Goal: Communication & Community: Answer question/provide support

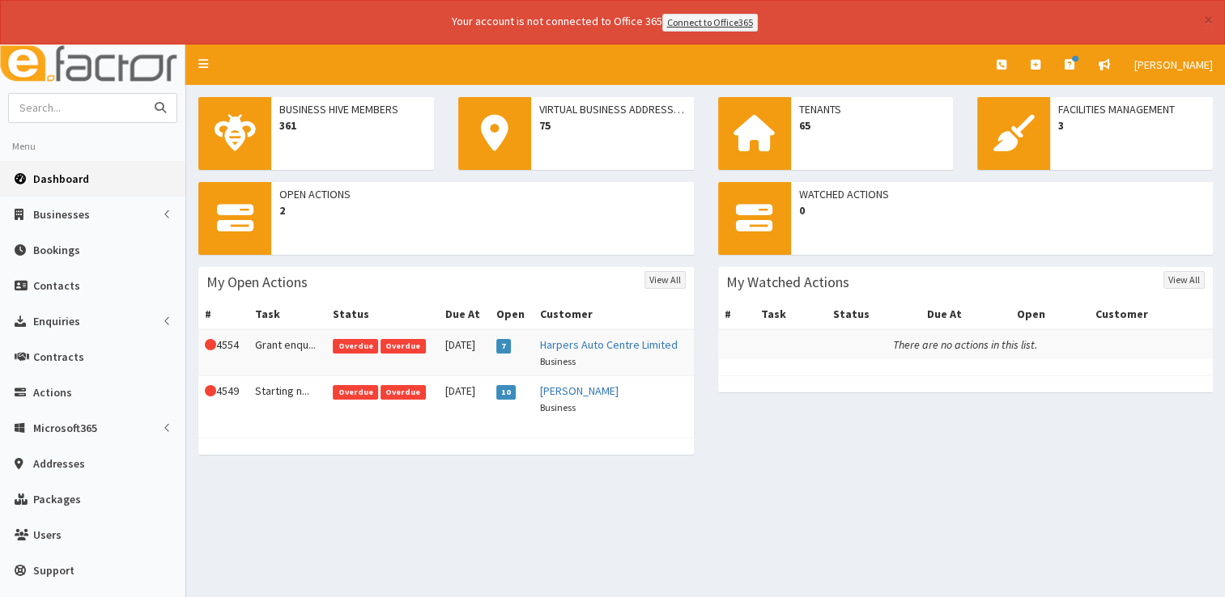
click at [113, 104] on input "text" at bounding box center [77, 108] width 136 height 28
type input "fovi"
click at [144, 94] on button "submit" at bounding box center [160, 108] width 32 height 28
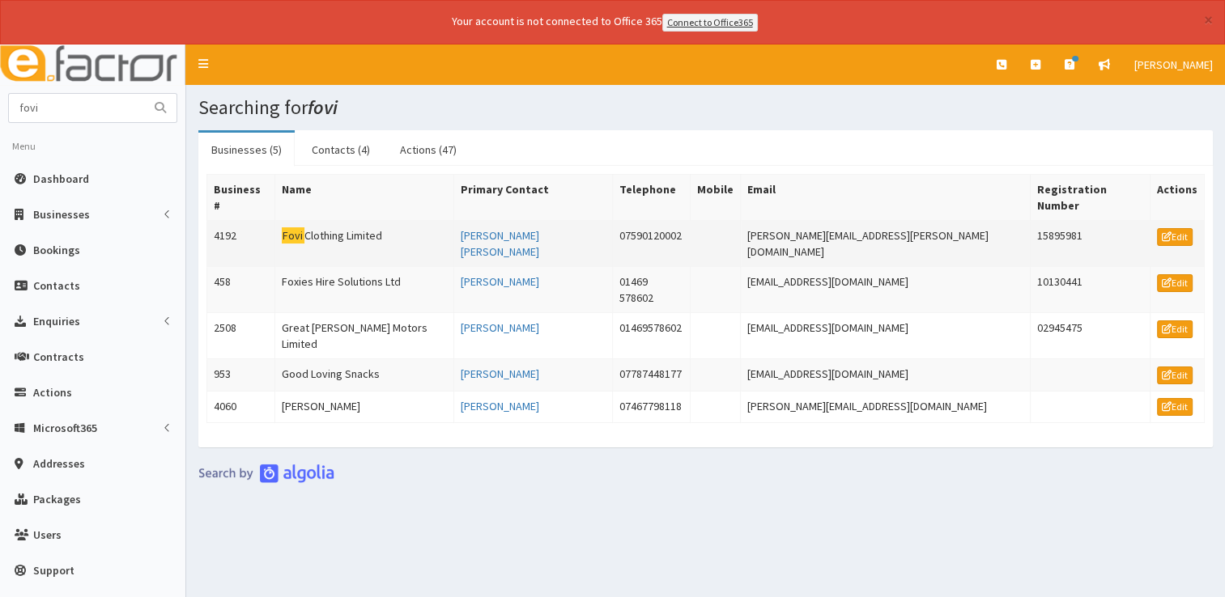
click at [376, 220] on td "Fovi Clothing Limited" at bounding box center [364, 243] width 179 height 46
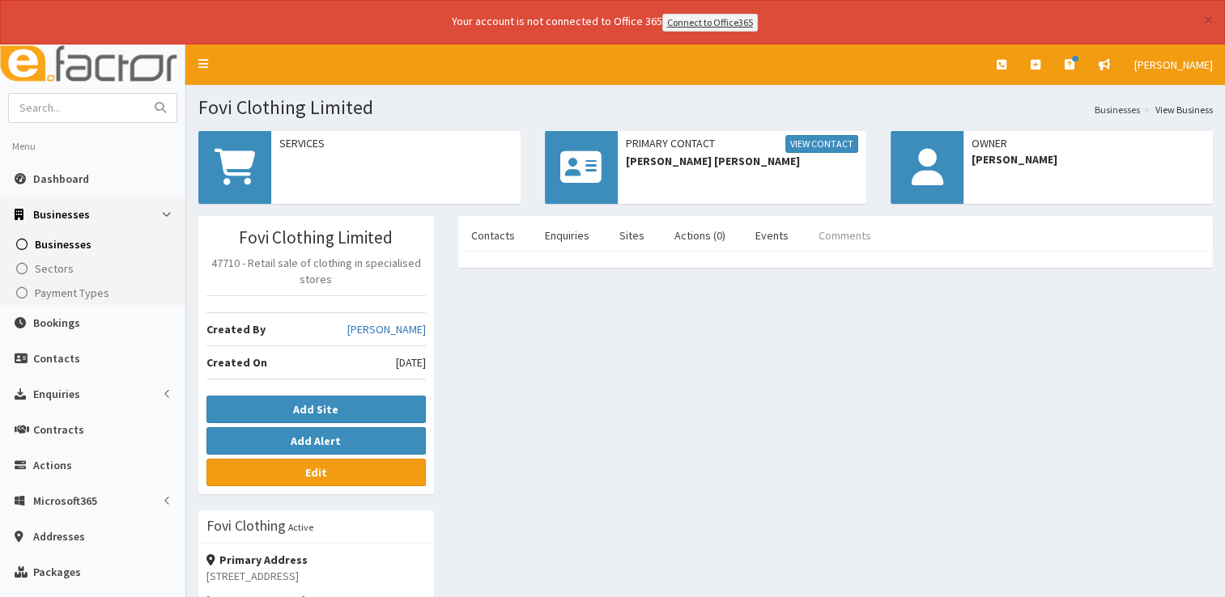
click at [834, 239] on link "Comments" at bounding box center [844, 236] width 79 height 34
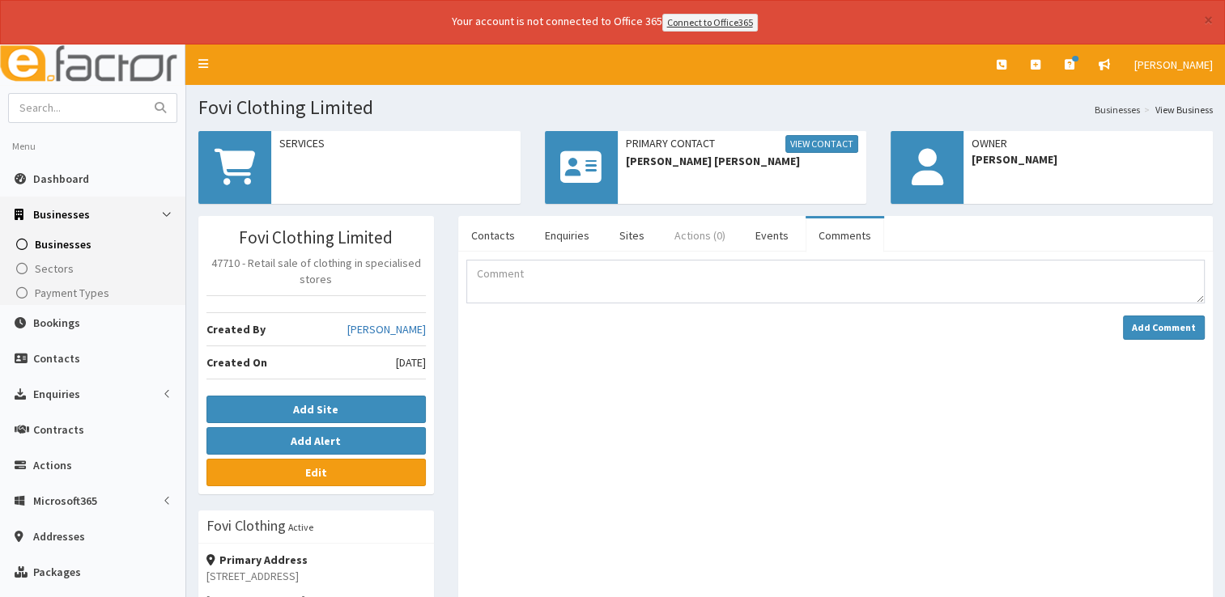
click at [699, 236] on link "Actions (0)" at bounding box center [699, 236] width 77 height 34
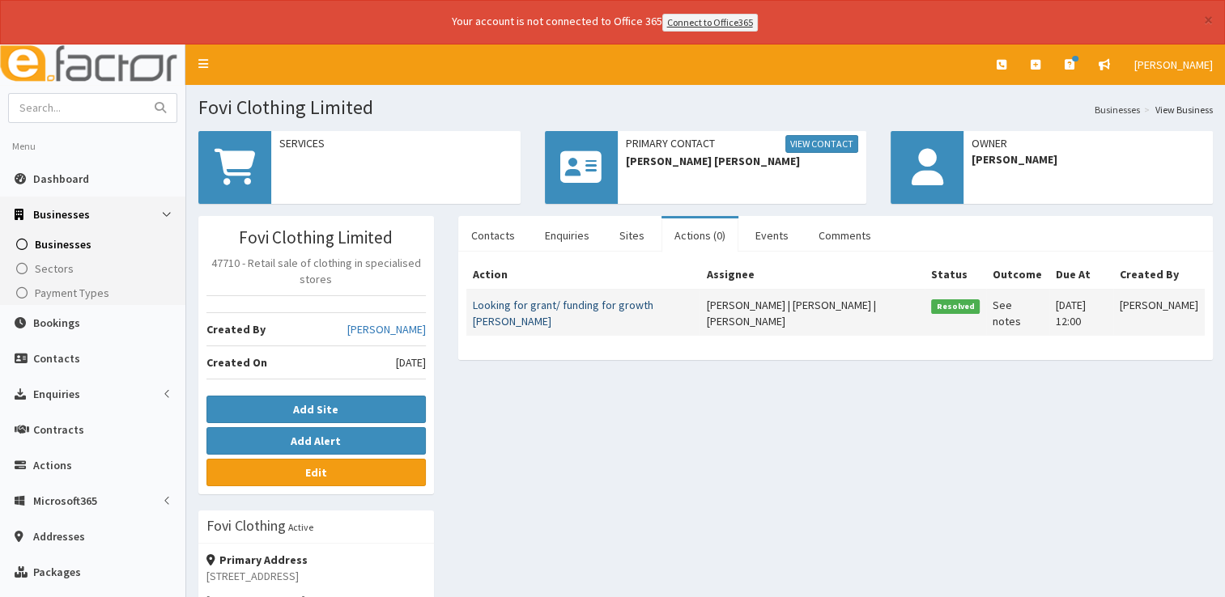
click at [580, 306] on link "Looking for grant/ funding for growth Paul Kidd" at bounding box center [563, 313] width 181 height 31
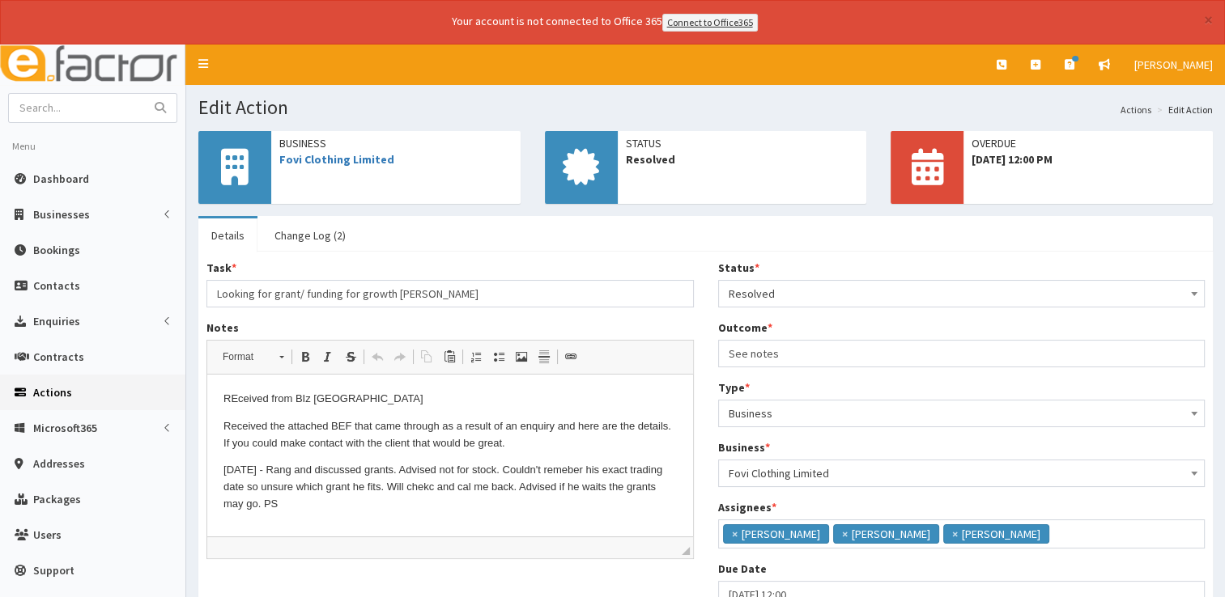
scroll to position [10, 0]
click at [55, 173] on span "Dashboard" at bounding box center [61, 179] width 56 height 15
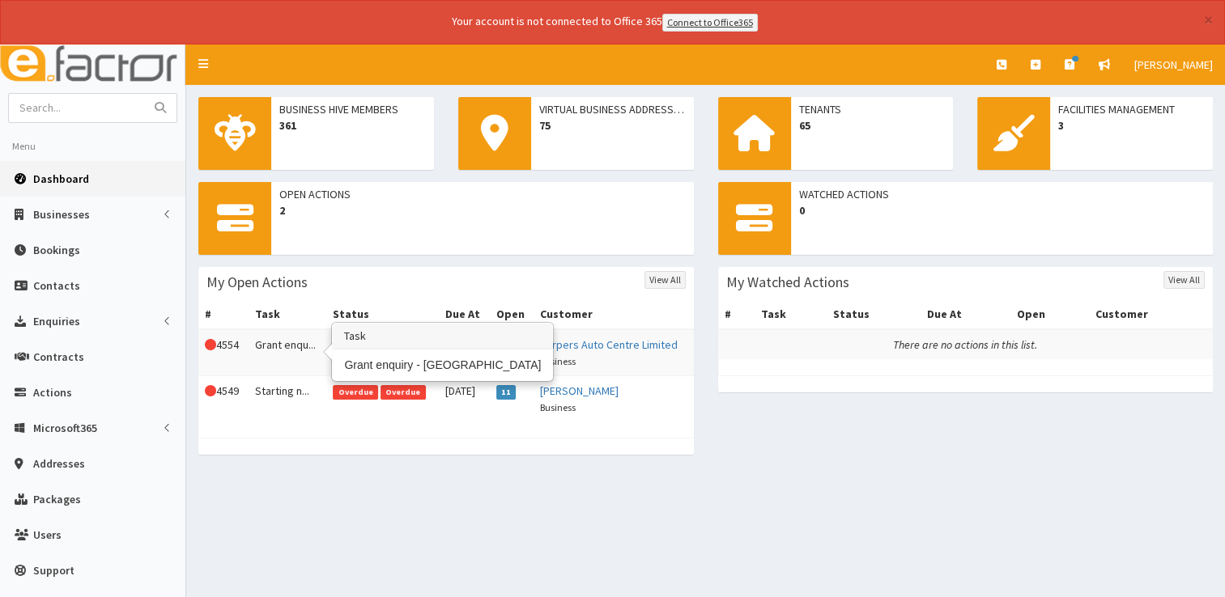
click at [295, 366] on td "Grant enqu..." at bounding box center [288, 352] width 79 height 47
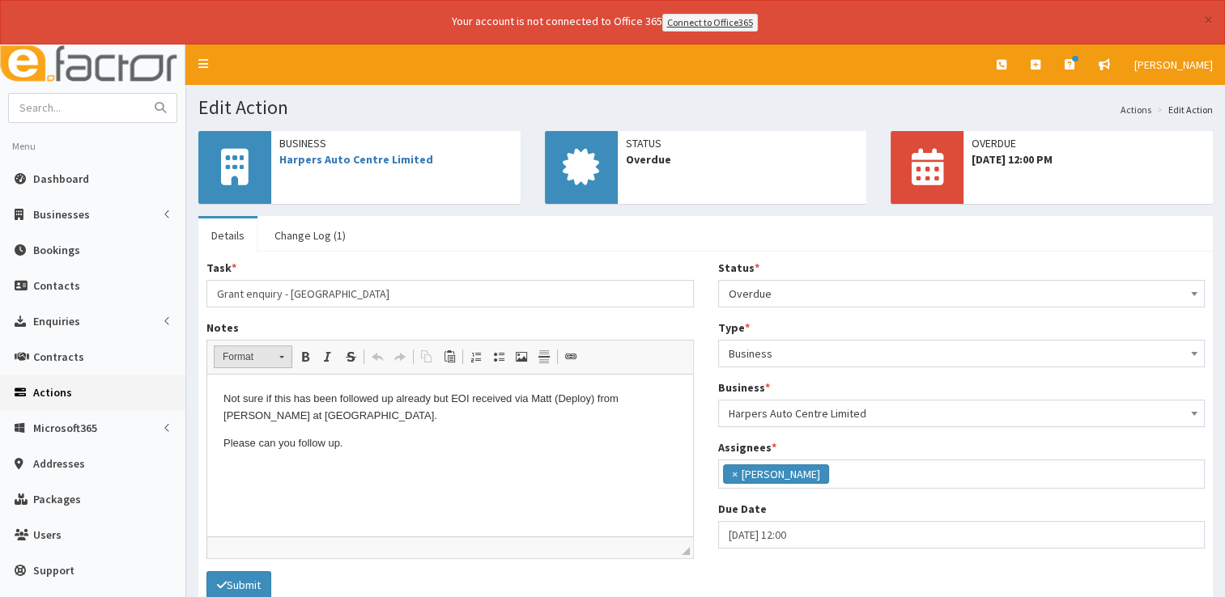
scroll to position [85, 0]
click at [334, 156] on link "Harpers Auto Centre Limited" at bounding box center [356, 159] width 154 height 15
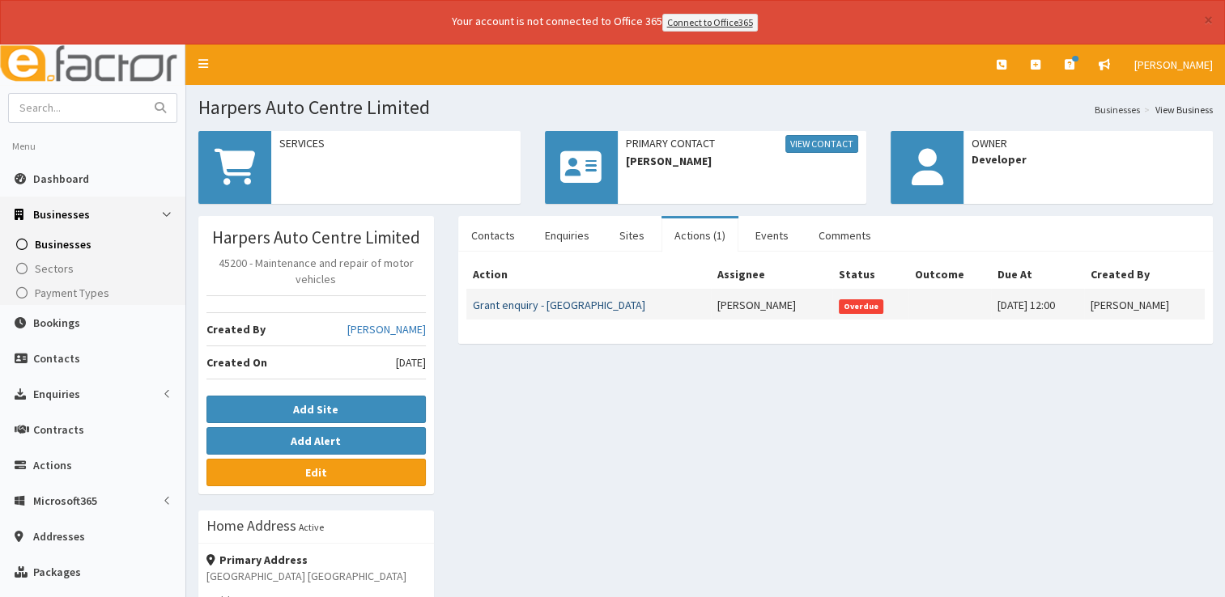
click at [563, 301] on link "Grant enquiry - [GEOGRAPHIC_DATA]" at bounding box center [559, 305] width 172 height 15
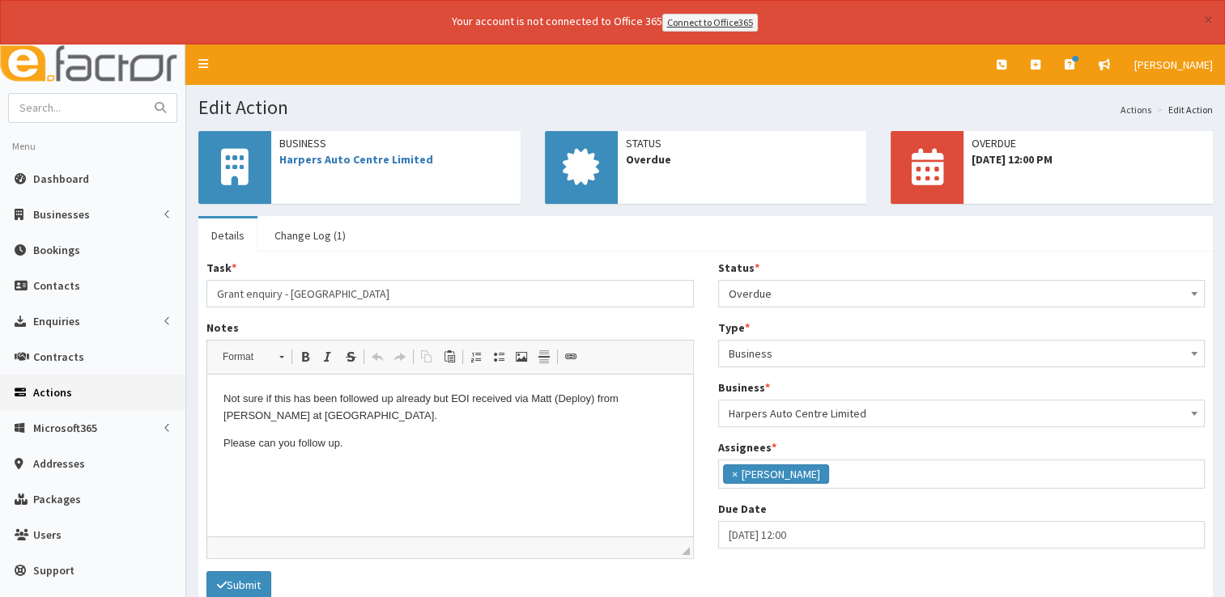
scroll to position [85, 0]
click at [347, 456] on html "Not sure if this has been followed up already but EOI received via Matt (Deploy…" at bounding box center [450, 421] width 486 height 93
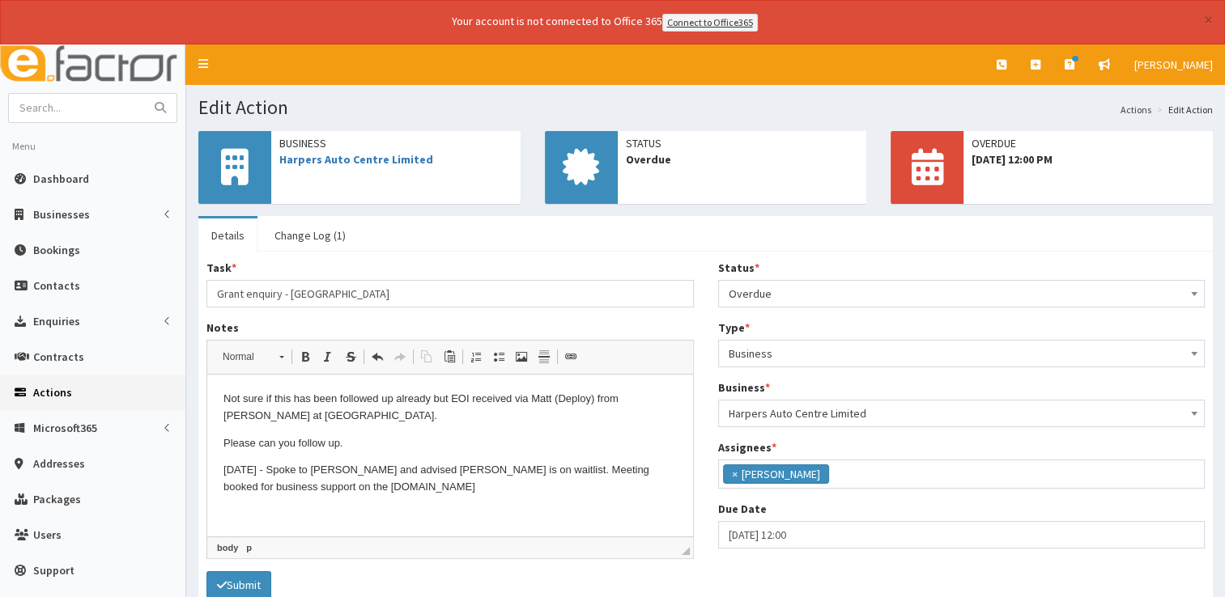
click at [793, 292] on span "Overdue" at bounding box center [962, 294] width 466 height 23
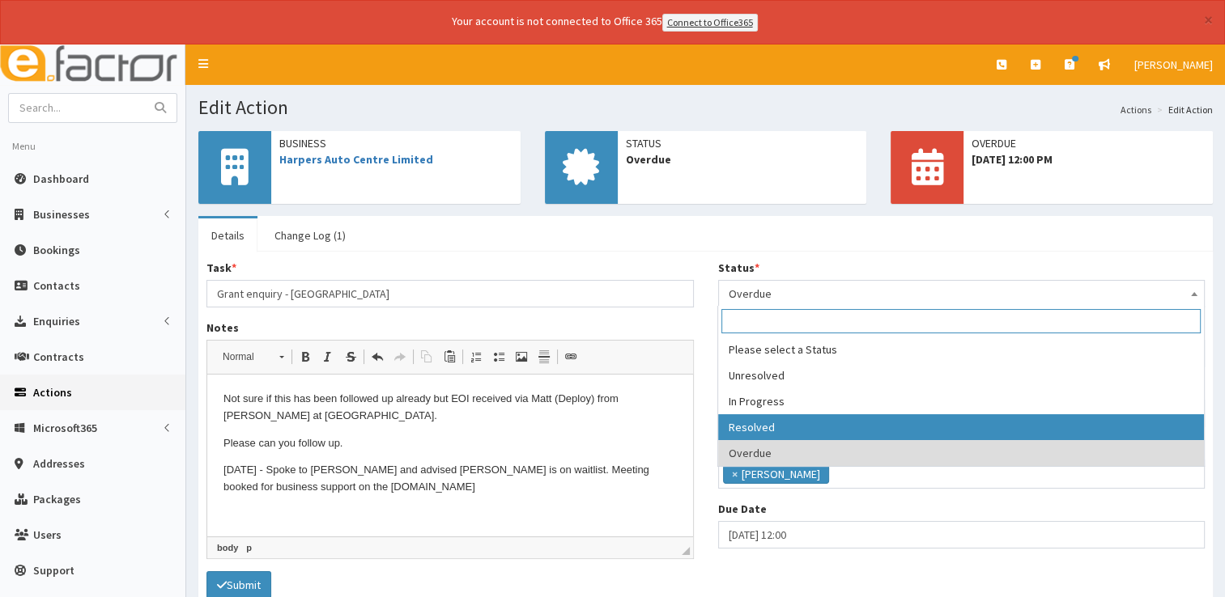
select select "3"
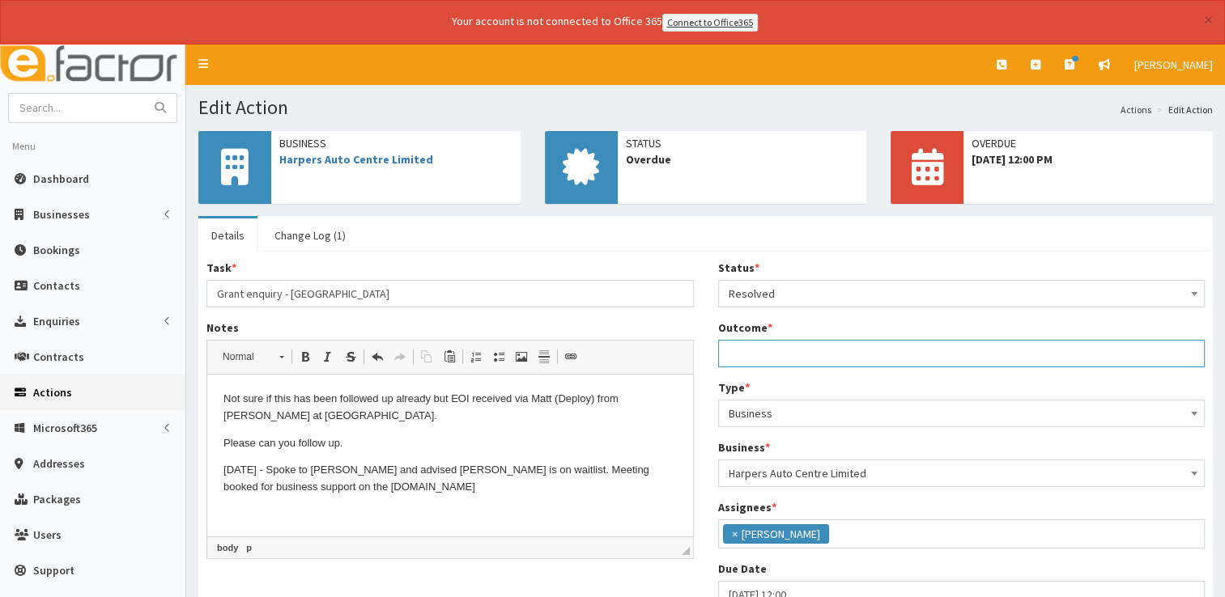
click at [762, 349] on input "Outcome *" at bounding box center [961, 354] width 487 height 28
type input "See notes."
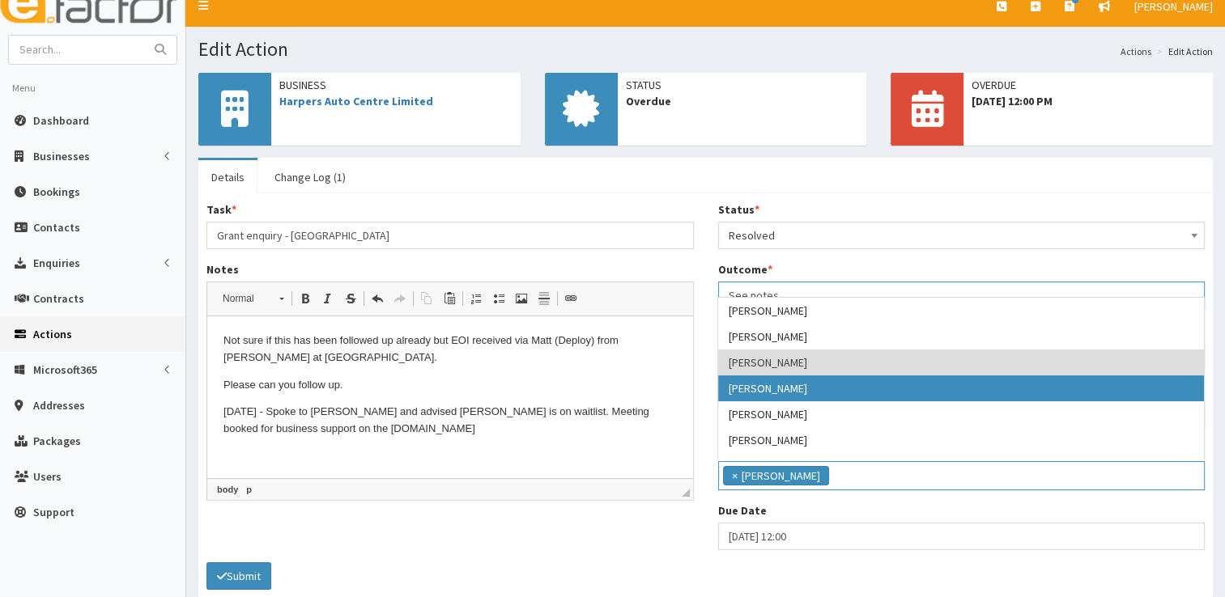
scroll to position [126, 0]
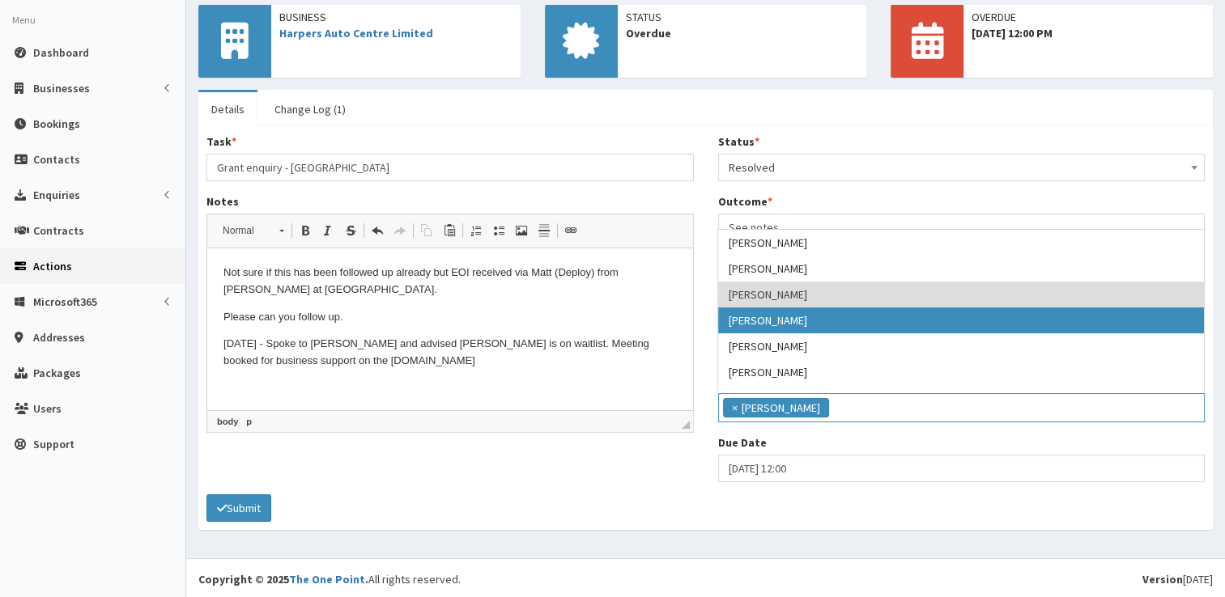
click at [638, 500] on form "Task * Grant enquiry - Harpers Auto Centre Notes <p>Not sure if this has been f…" at bounding box center [705, 328] width 998 height 389
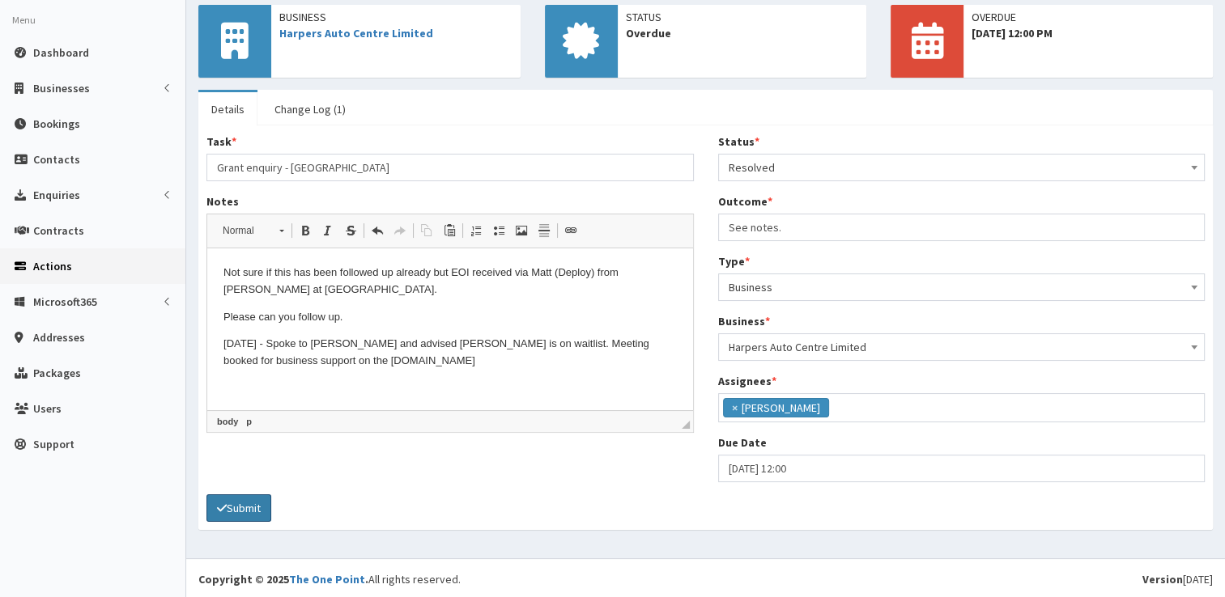
click at [254, 502] on button "Submit" at bounding box center [238, 509] width 65 height 28
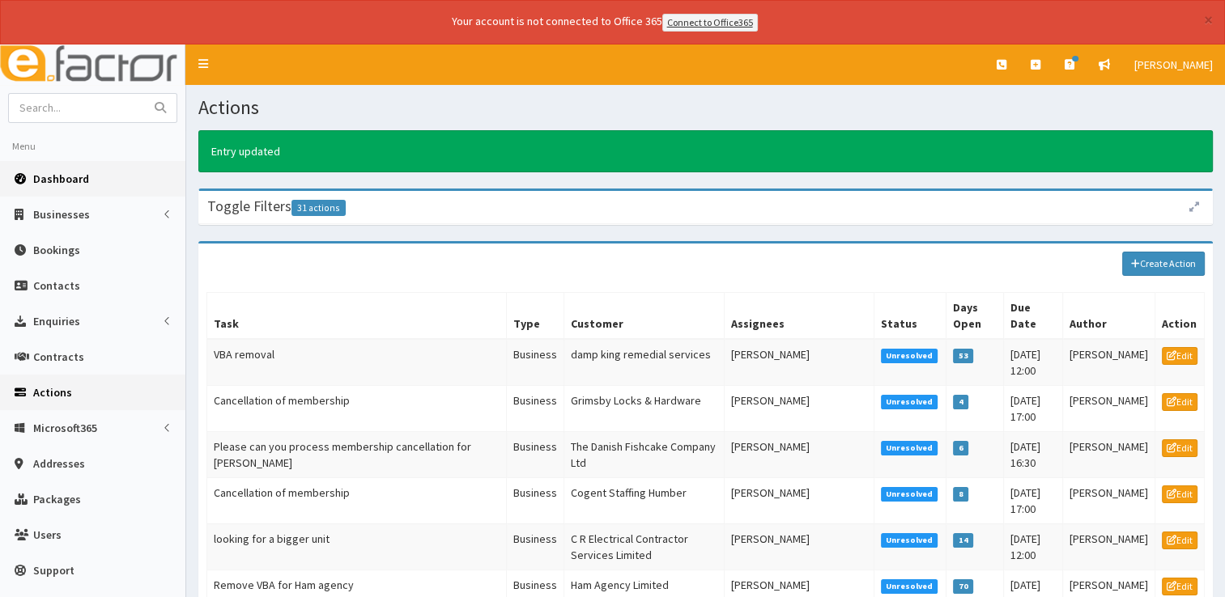
click at [62, 167] on link "Dashboard" at bounding box center [92, 179] width 185 height 36
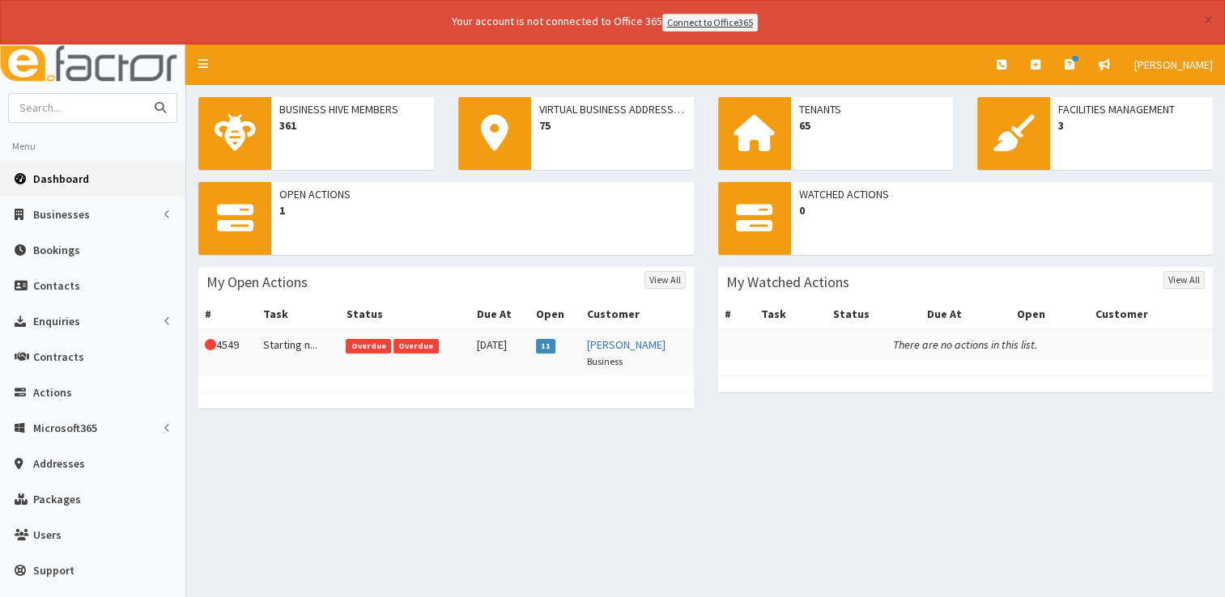
click at [87, 109] on input "text" at bounding box center [77, 108] width 136 height 28
type input "fosse"
click at [144, 94] on button "submit" at bounding box center [160, 108] width 32 height 28
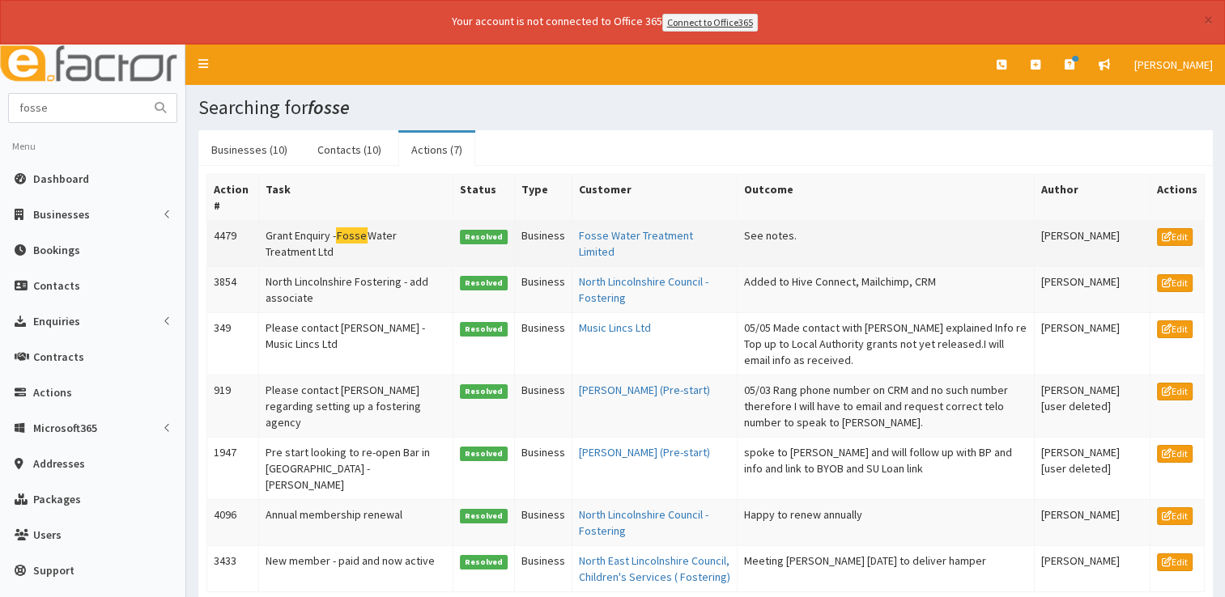
click at [297, 245] on td "Grant Enquiry - Fosse Water Treatment Ltd" at bounding box center [355, 243] width 194 height 46
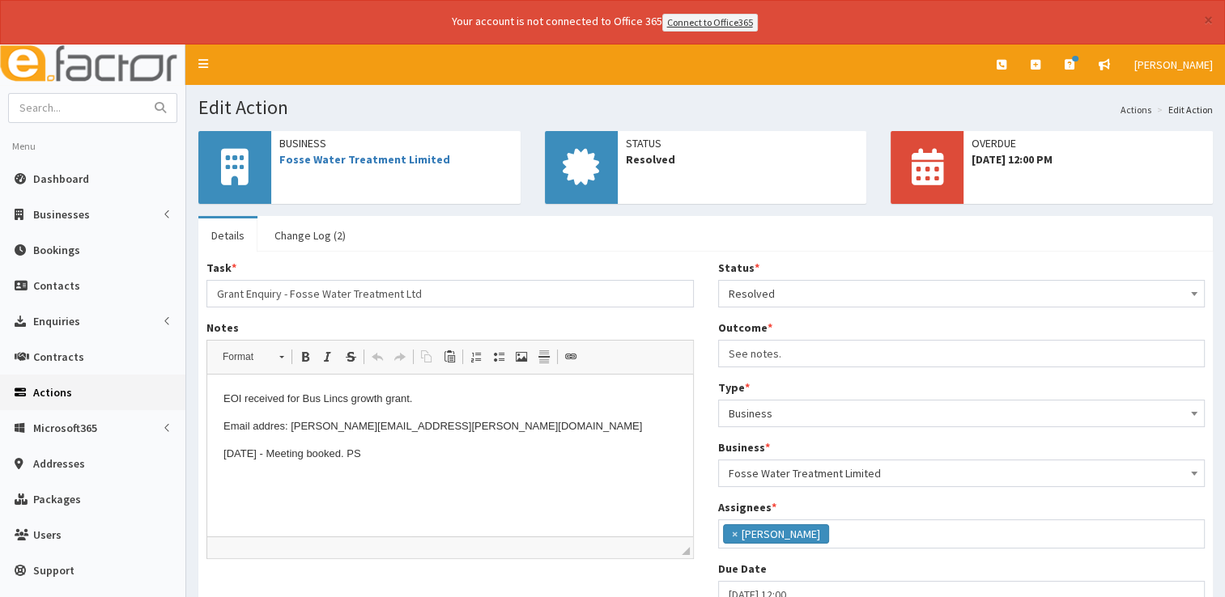
scroll to position [85, 0]
click at [372, 155] on link "Fosse Water Treatment Limited" at bounding box center [364, 159] width 171 height 15
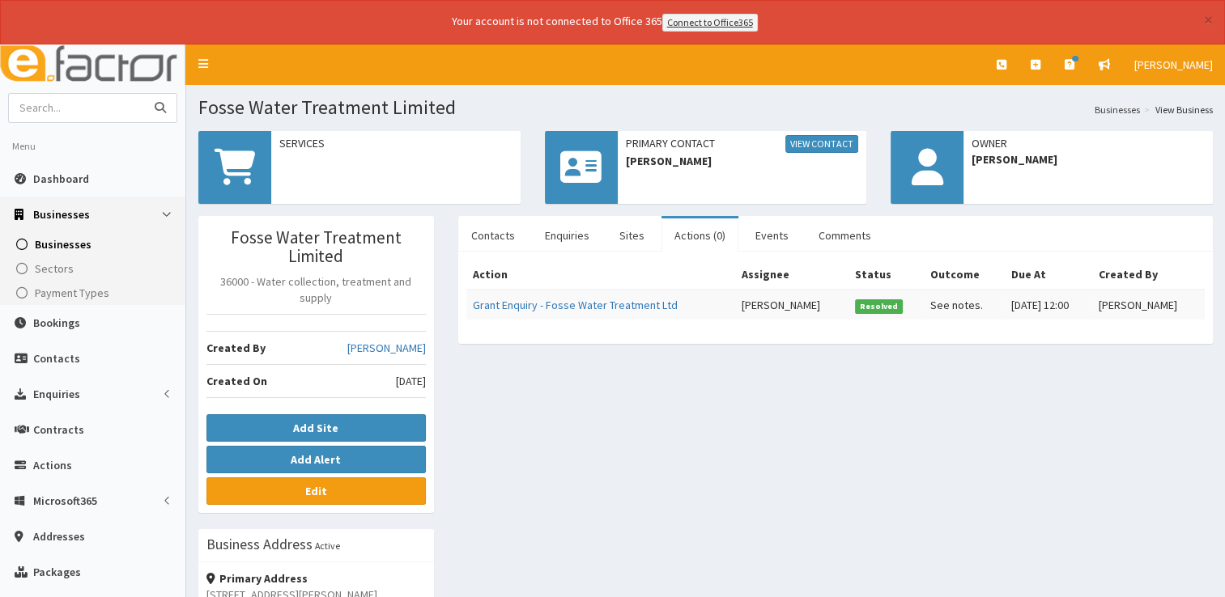
click at [75, 96] on input "text" at bounding box center [77, 108] width 136 height 28
type input "[PERSON_NAME]"
click at [144, 94] on button "submit" at bounding box center [160, 108] width 32 height 28
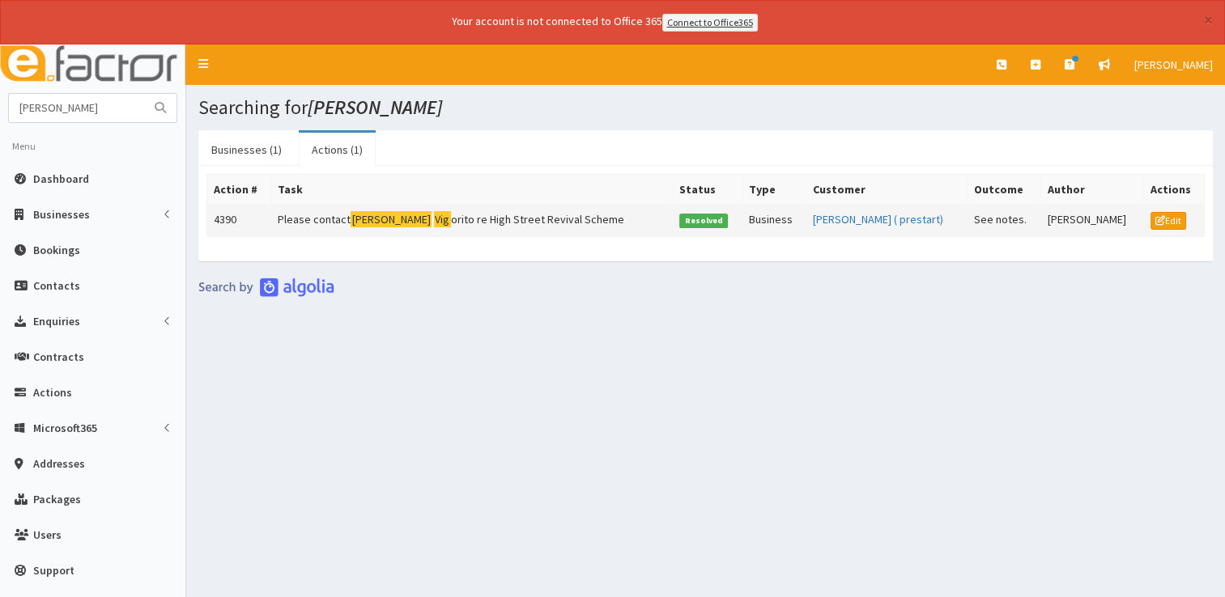
click at [487, 212] on td "Please contact Tony Vig orito re High Street Revival Scheme" at bounding box center [472, 220] width 402 height 32
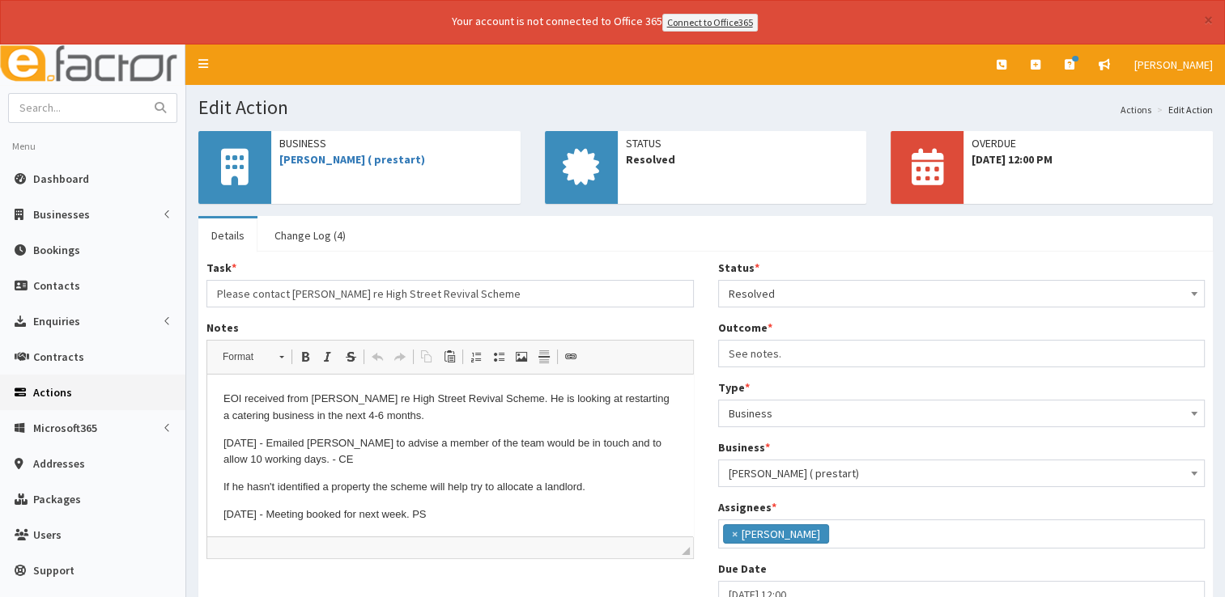
scroll to position [85, 0]
click at [343, 159] on link "[PERSON_NAME] ( prestart)" at bounding box center [352, 159] width 146 height 15
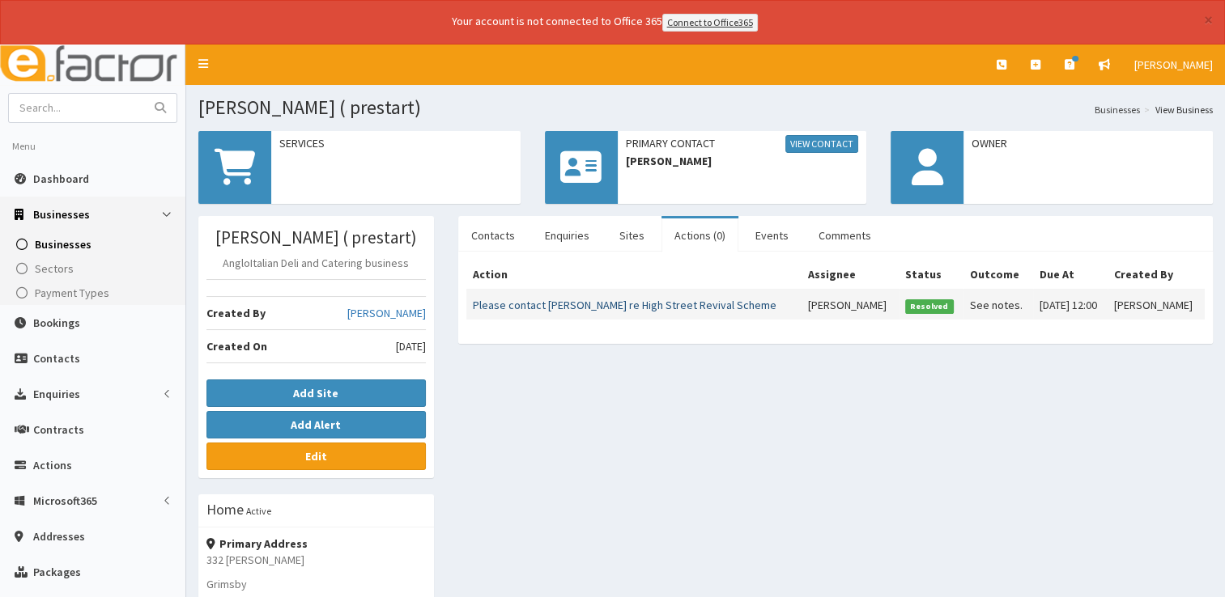
click at [687, 306] on link "Please contact [PERSON_NAME] re High Street Revival Scheme" at bounding box center [625, 305] width 304 height 15
click at [686, 306] on link "Please contact [PERSON_NAME] re High Street Revival Scheme" at bounding box center [625, 305] width 304 height 15
click at [818, 235] on link "Comments" at bounding box center [844, 236] width 79 height 34
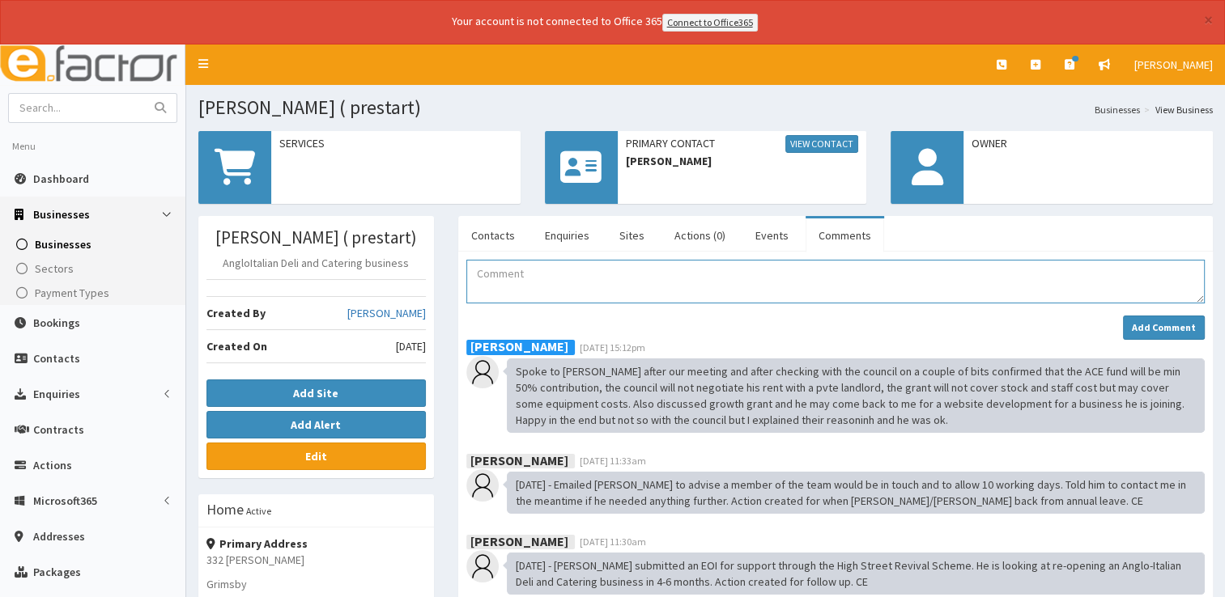
click at [669, 280] on textarea "Comment" at bounding box center [835, 282] width 738 height 44
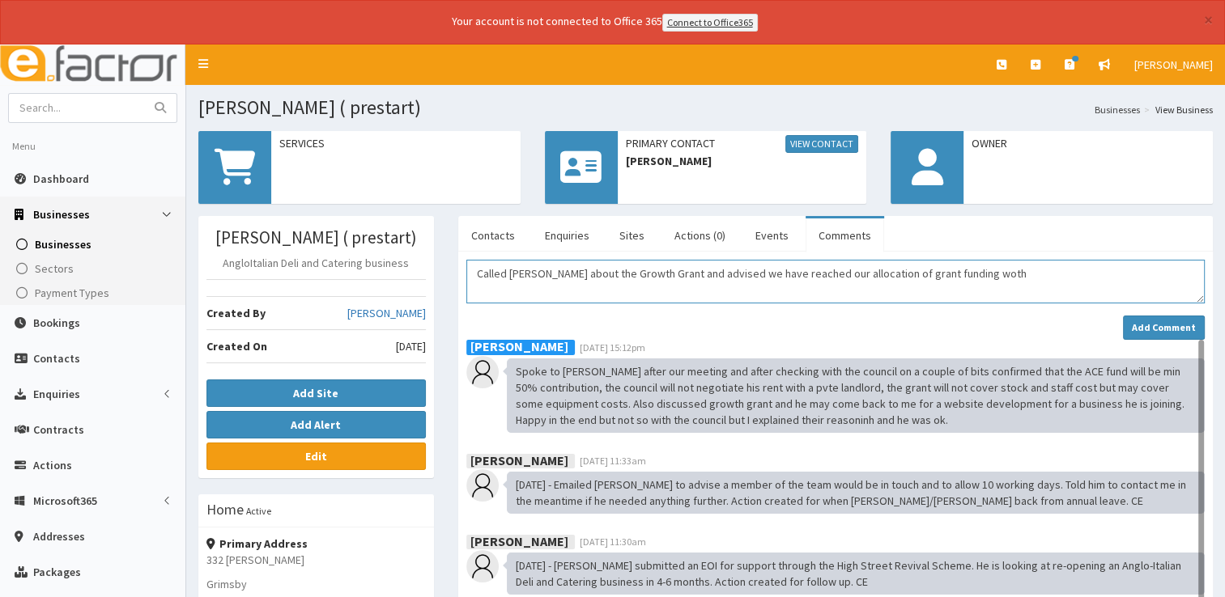
click at [952, 276] on textarea "Called Tony about the Growth Grant and advised we have reached our allocation o…" at bounding box center [835, 282] width 738 height 44
click at [988, 271] on textarea "Called Tony about the Growth Grant and advised we have reached our allocation o…" at bounding box center [835, 282] width 738 height 44
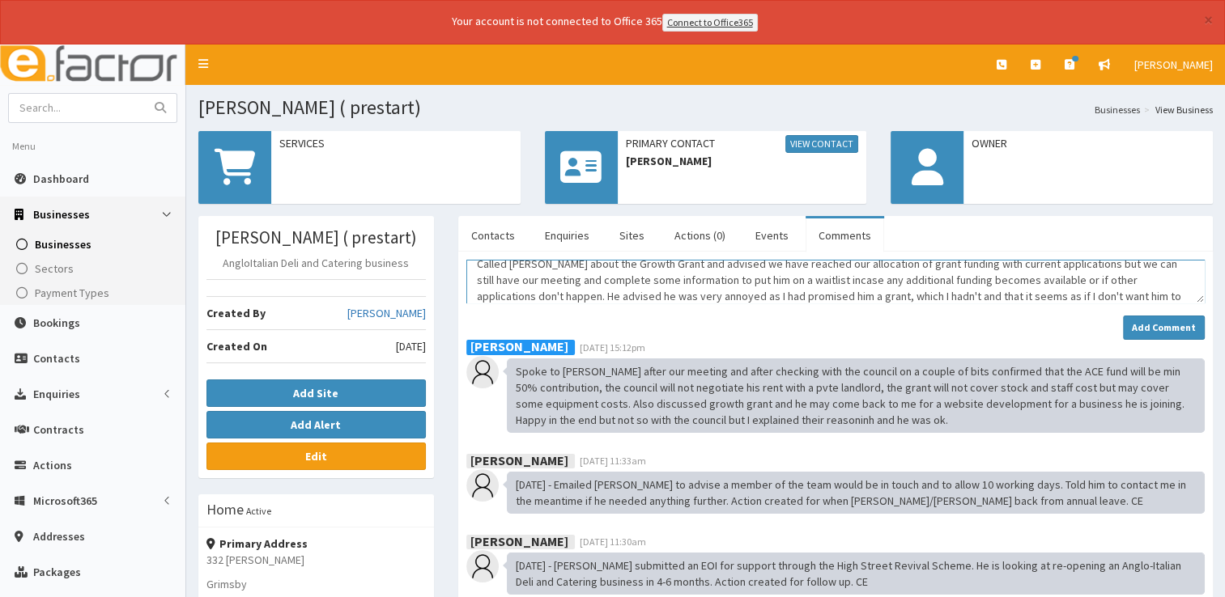
scroll to position [26, 0]
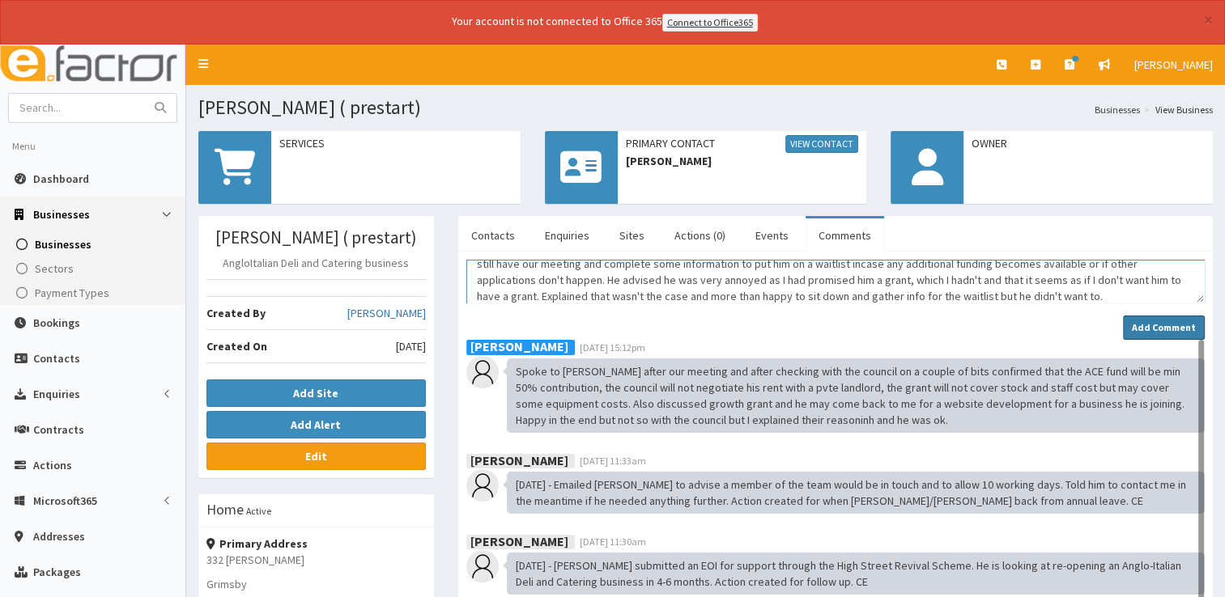
type textarea "Called Tony about the Growth Grant and advised we have reached our allocation o…"
click at [1158, 325] on strong "Add Comment" at bounding box center [1164, 327] width 64 height 12
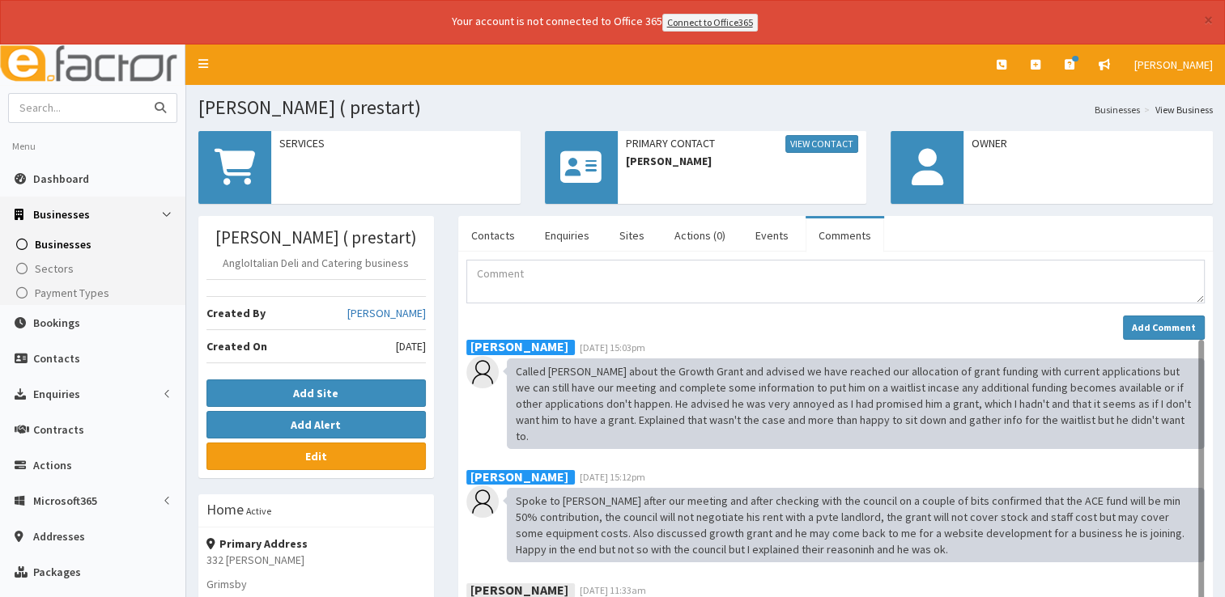
click at [89, 111] on input "text" at bounding box center [77, 108] width 136 height 28
type input "f1"
click at [144, 94] on button "submit" at bounding box center [160, 108] width 32 height 28
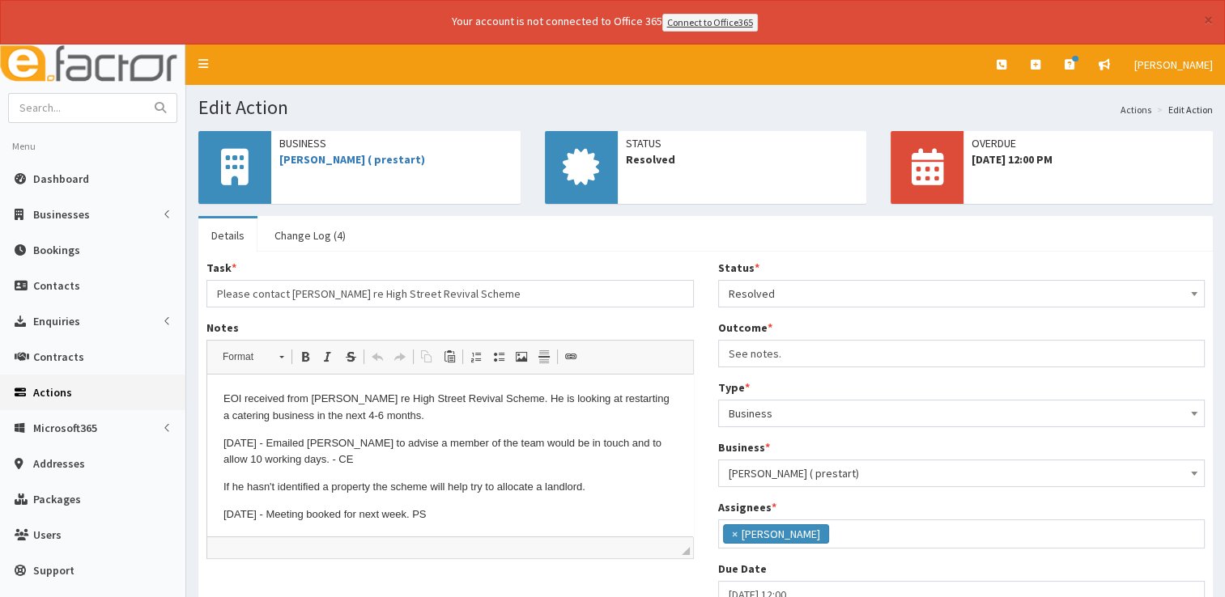
scroll to position [3, 0]
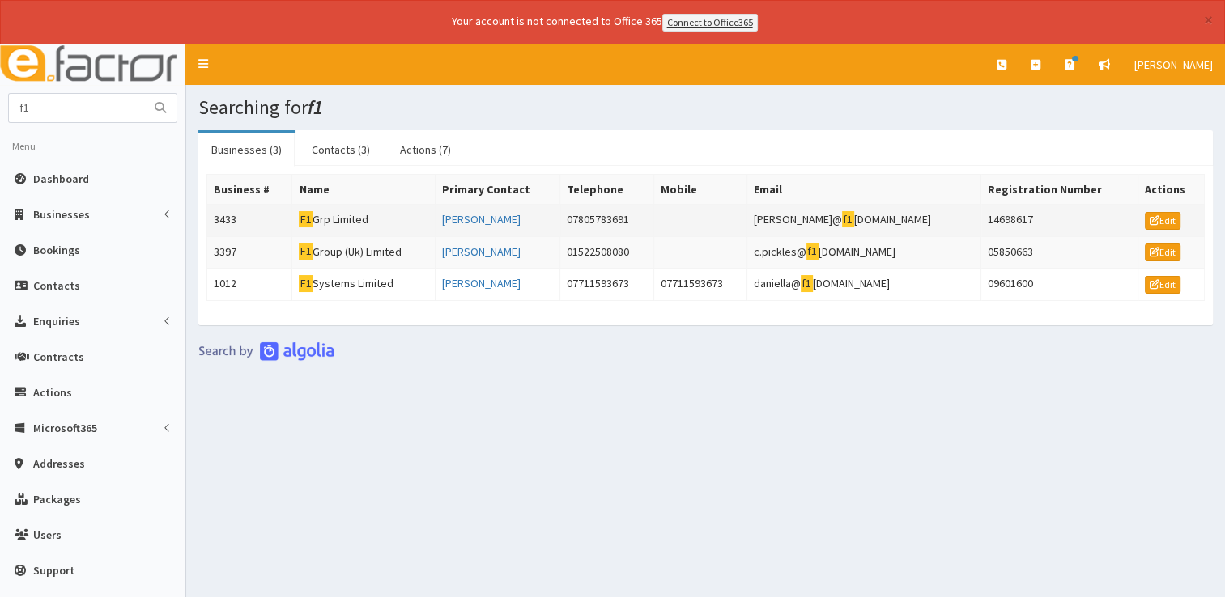
click at [342, 223] on td "F1 Grp Limited" at bounding box center [363, 220] width 142 height 32
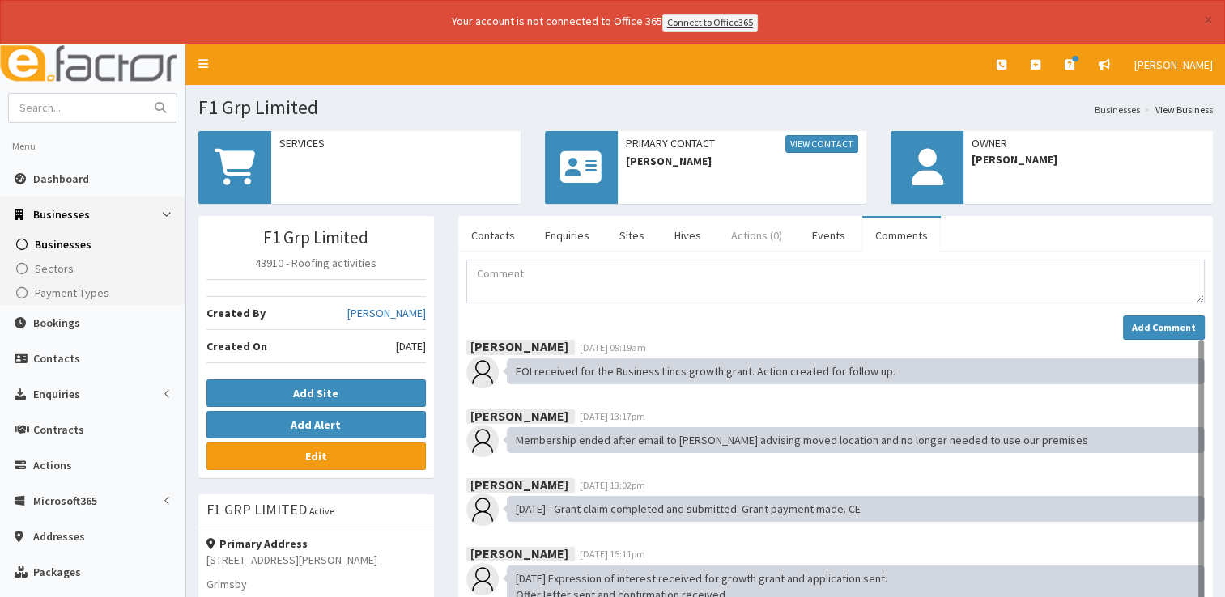
click at [732, 231] on link "Actions (0)" at bounding box center [756, 236] width 77 height 34
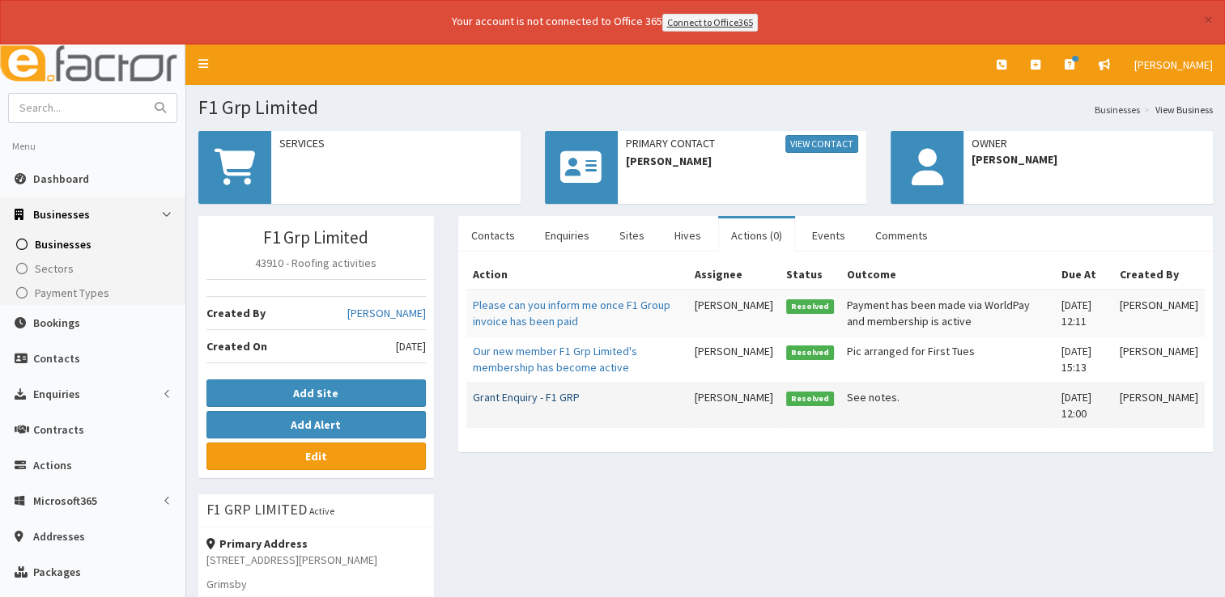
click at [550, 394] on link "Grant Enquiry - F1 GRP" at bounding box center [526, 397] width 107 height 15
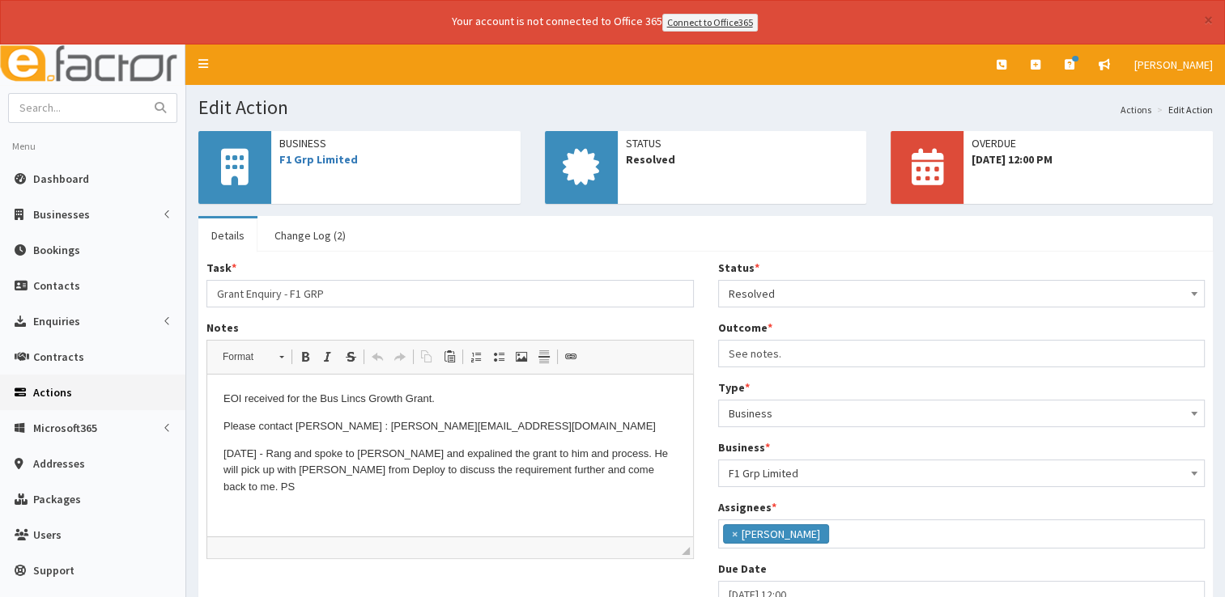
scroll to position [85, 0]
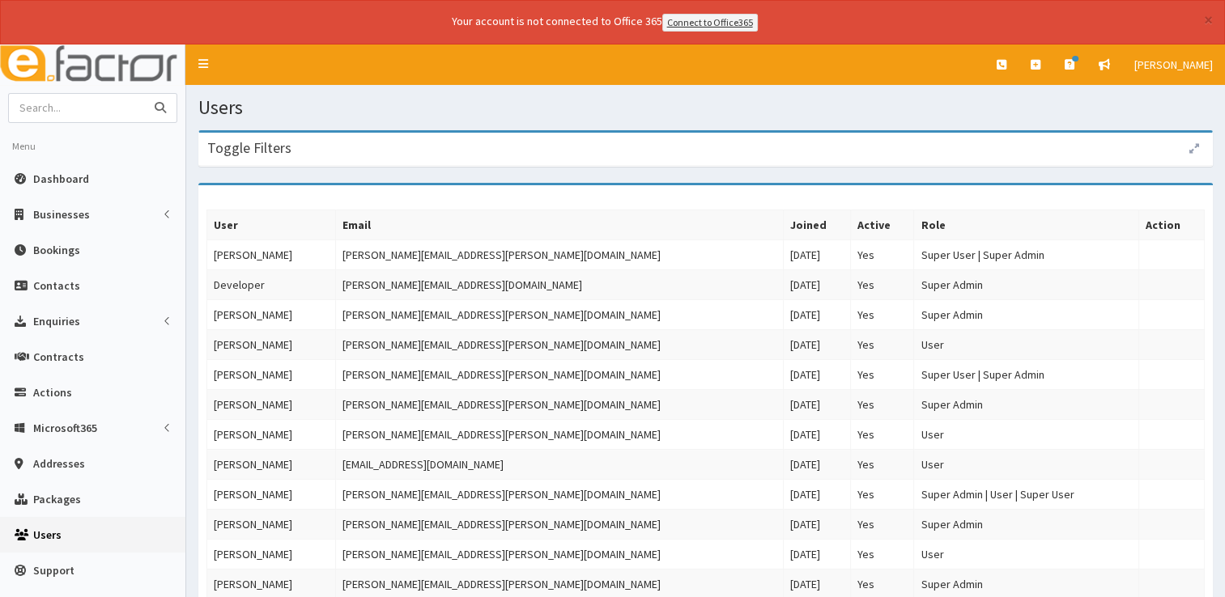
click at [119, 113] on input "text" at bounding box center [77, 108] width 136 height 28
type input "relo"
click at [144, 94] on button "submit" at bounding box center [160, 108] width 32 height 28
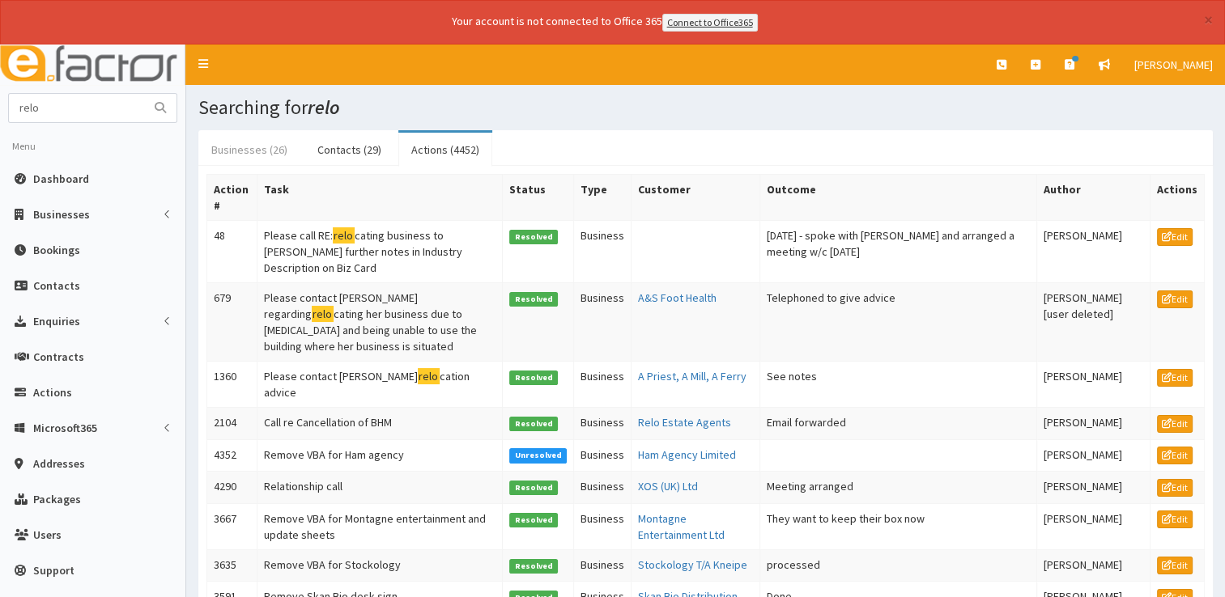
click at [250, 145] on link "Businesses (26)" at bounding box center [249, 150] width 102 height 34
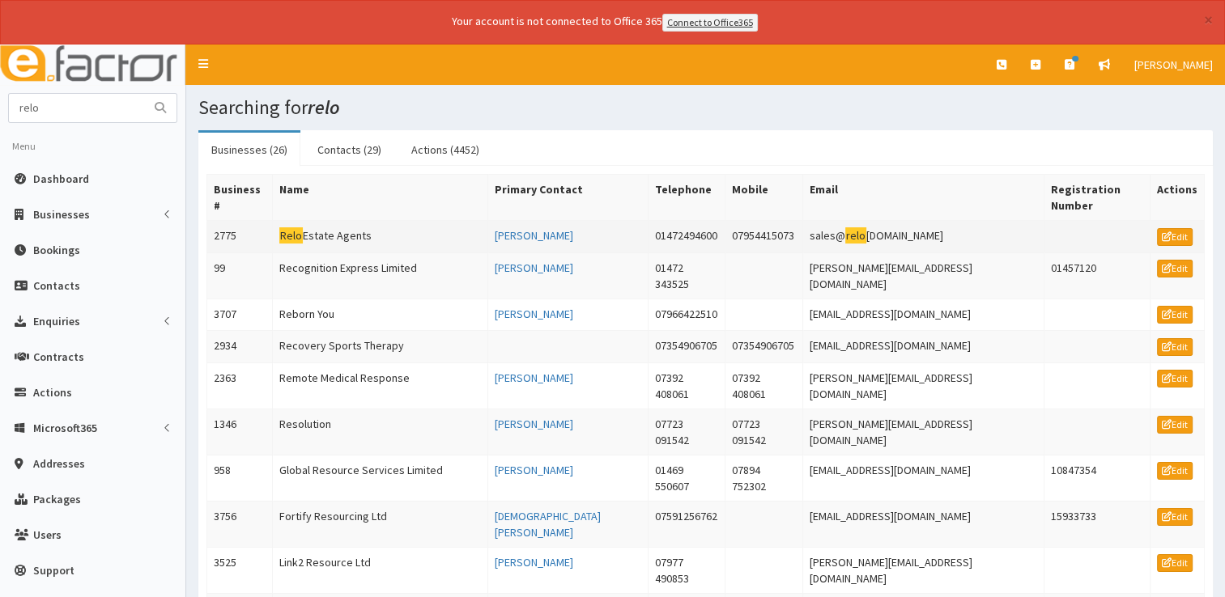
click at [340, 233] on td "Relo Estate Agents" at bounding box center [380, 236] width 216 height 32
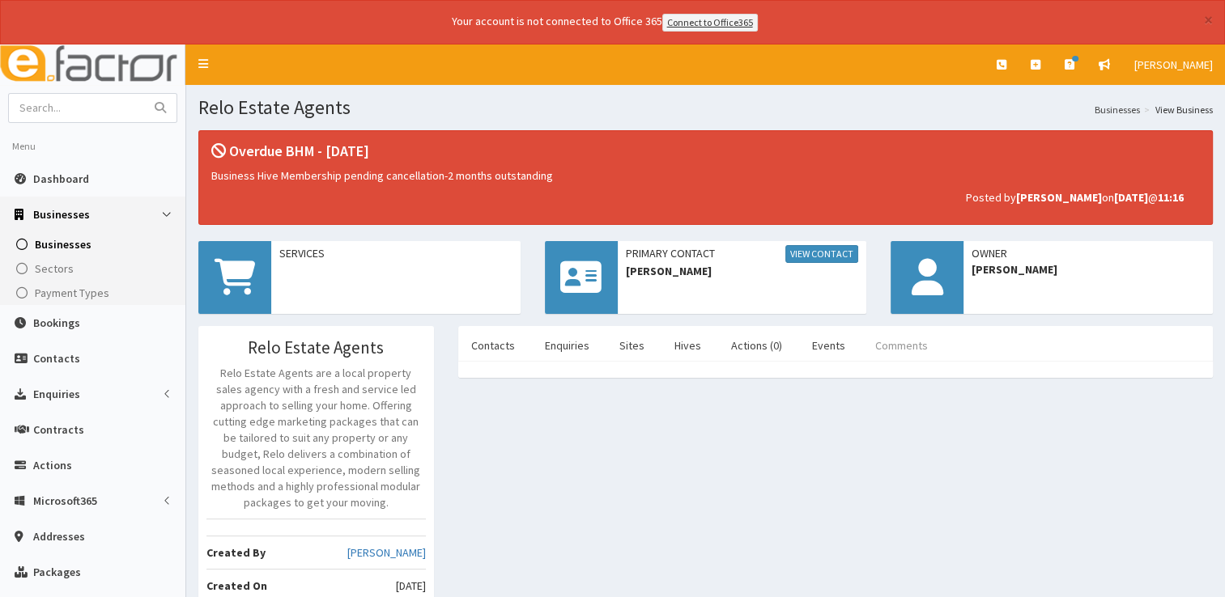
click at [871, 341] on link "Comments" at bounding box center [901, 346] width 79 height 34
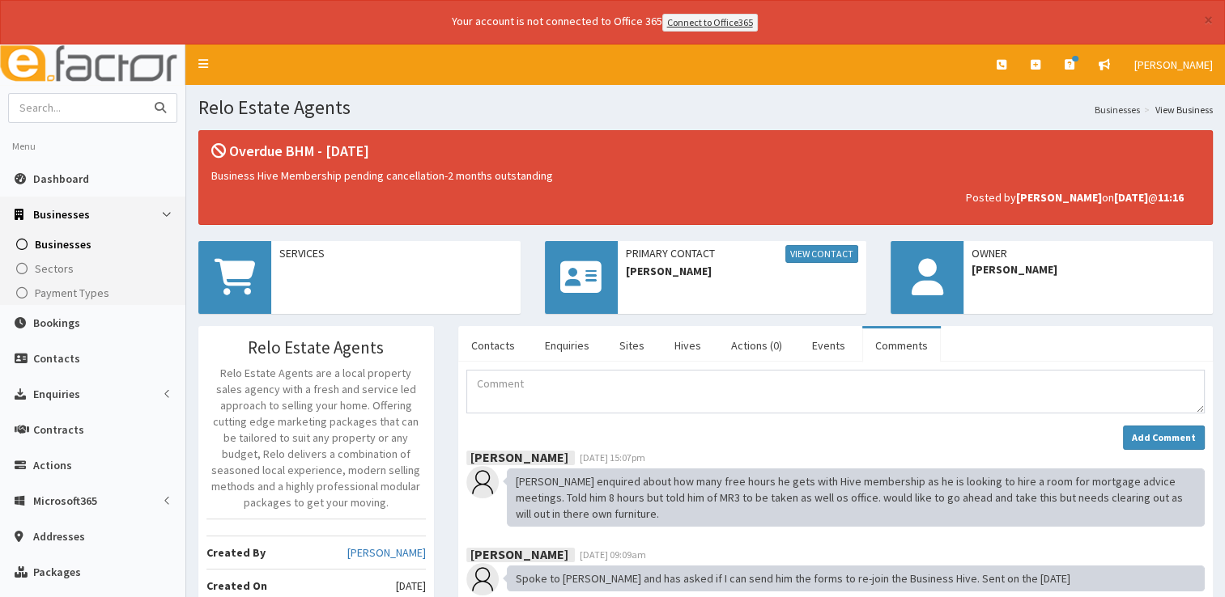
click at [66, 108] on input "text" at bounding box center [77, 108] width 136 height 28
type input "trademark"
click at [144, 94] on button "submit" at bounding box center [160, 108] width 32 height 28
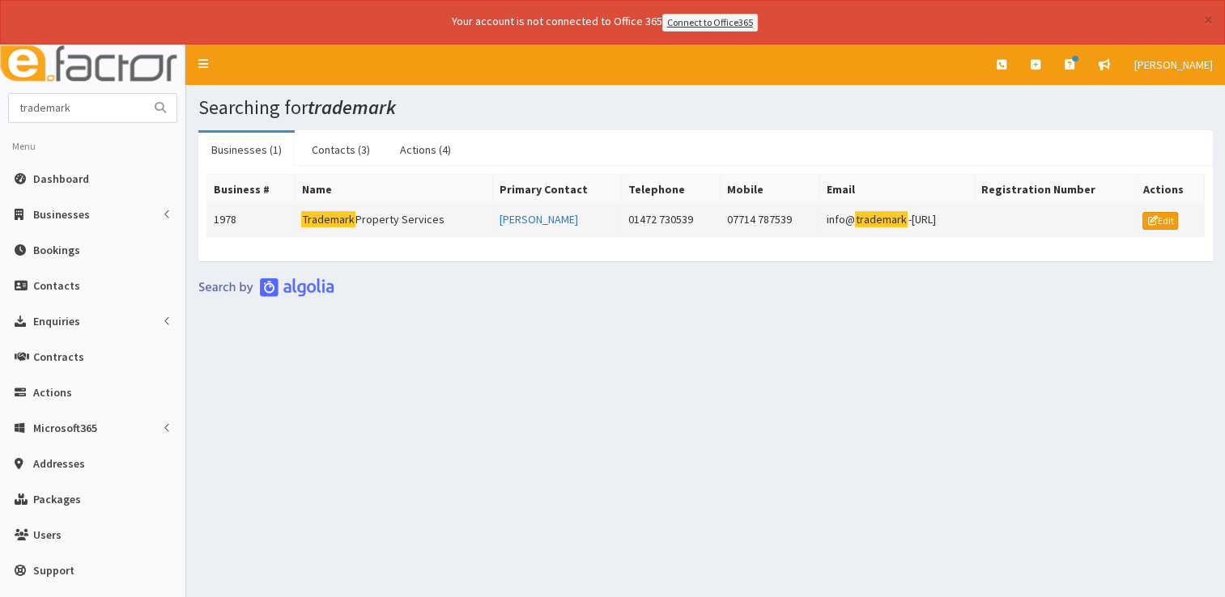
click at [391, 222] on td "Trademark Property Services" at bounding box center [394, 220] width 198 height 32
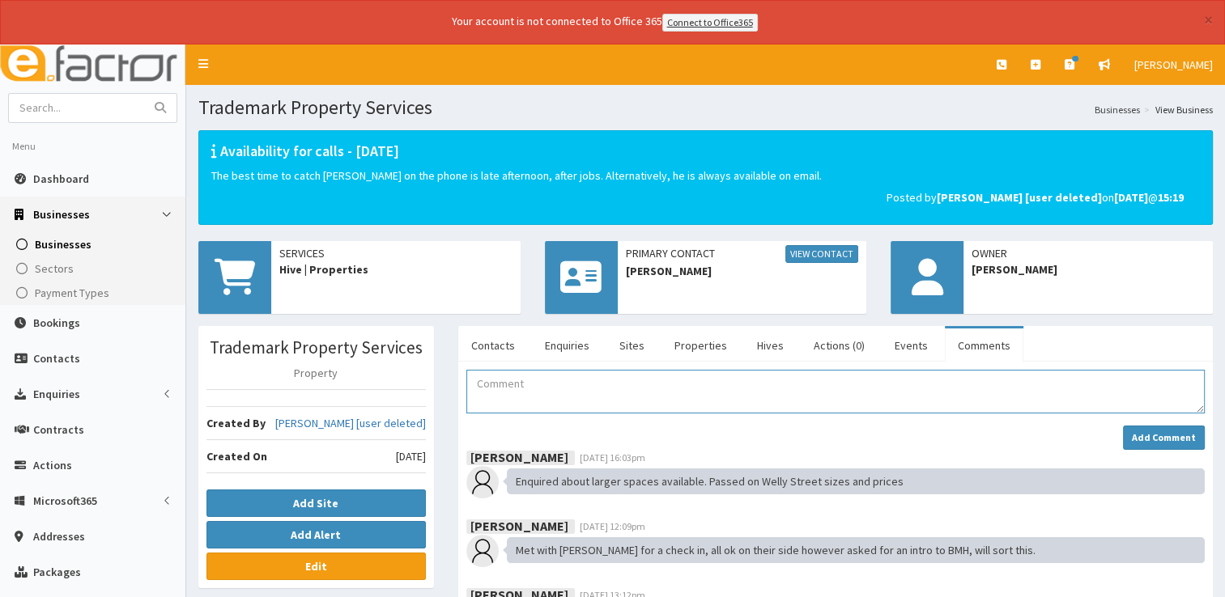
click at [635, 379] on textarea "Comment" at bounding box center [835, 392] width 738 height 44
click at [638, 388] on textarea "Comment" at bounding box center [835, 392] width 738 height 44
click at [498, 346] on link "Contacts" at bounding box center [493, 346] width 70 height 34
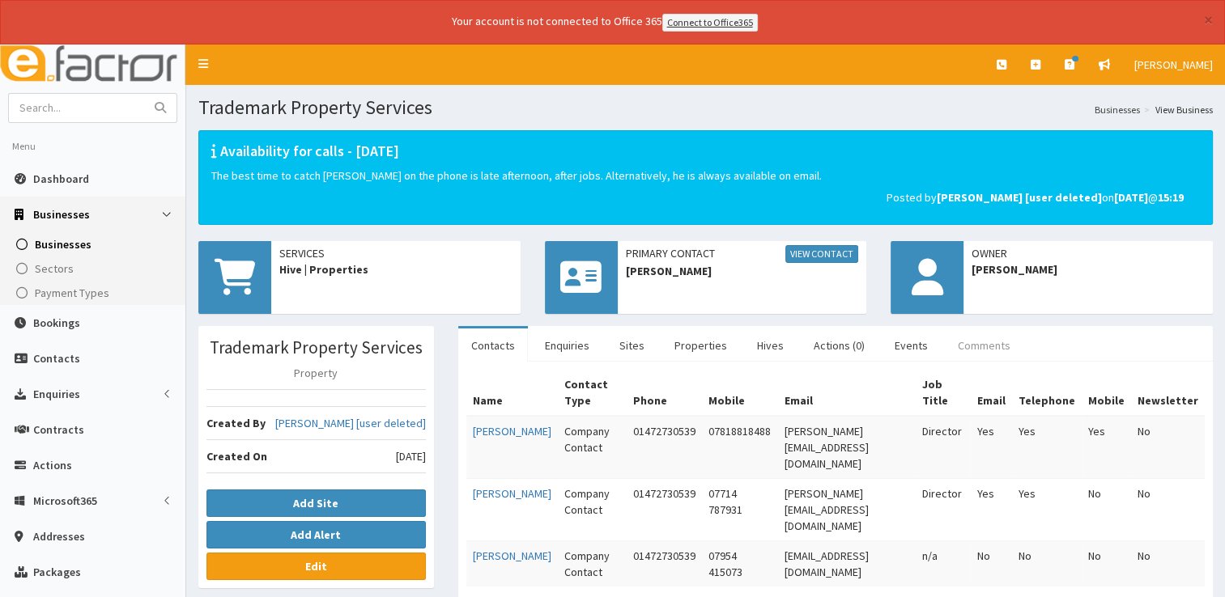
click at [949, 346] on link "Comments" at bounding box center [984, 346] width 79 height 34
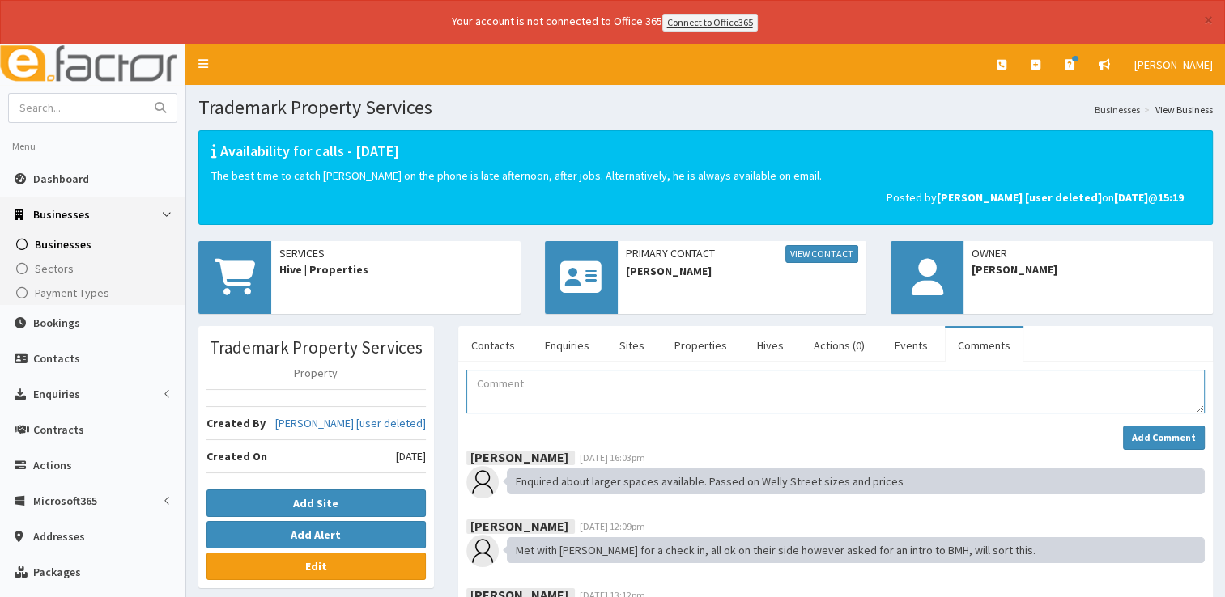
click at [695, 379] on textarea "Comment" at bounding box center [835, 392] width 738 height 44
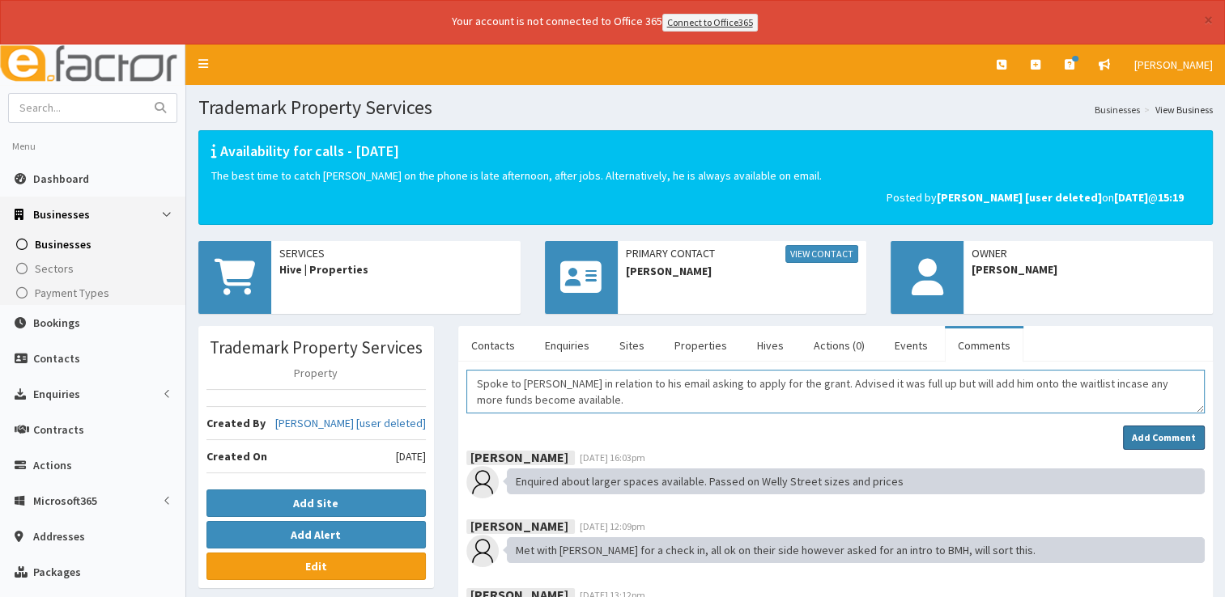
type textarea "Spoke to [PERSON_NAME] in relation to his email asking to apply for the grant. …"
click at [1162, 431] on strong "Add Comment" at bounding box center [1164, 437] width 64 height 12
